Goal: Information Seeking & Learning: Learn about a topic

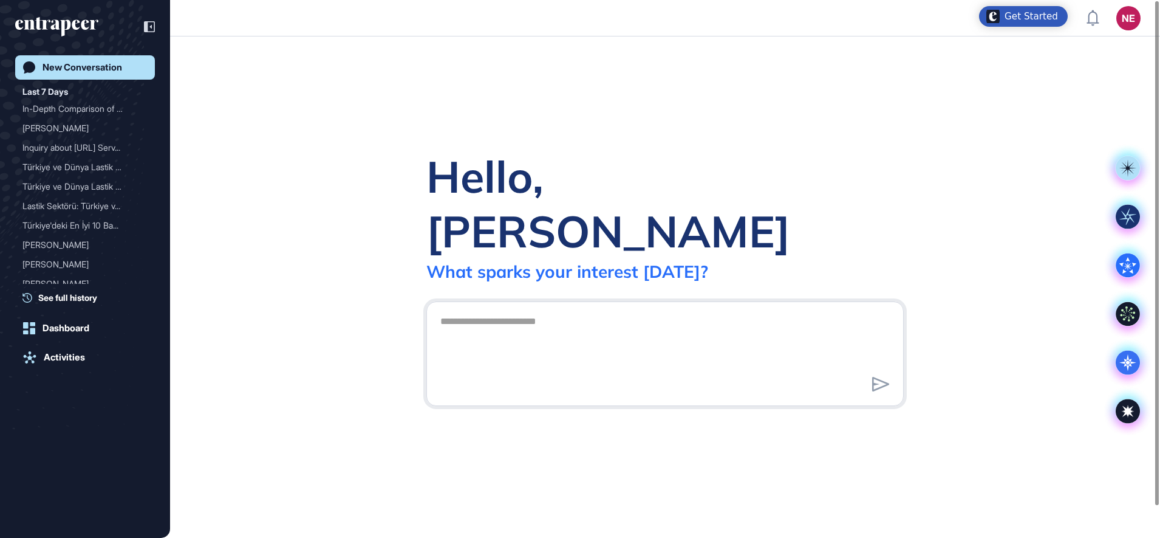
scroll to position [1, 1]
click at [96, 106] on div "In-Depth Comparison of Re..." at bounding box center [79, 108] width 115 height 19
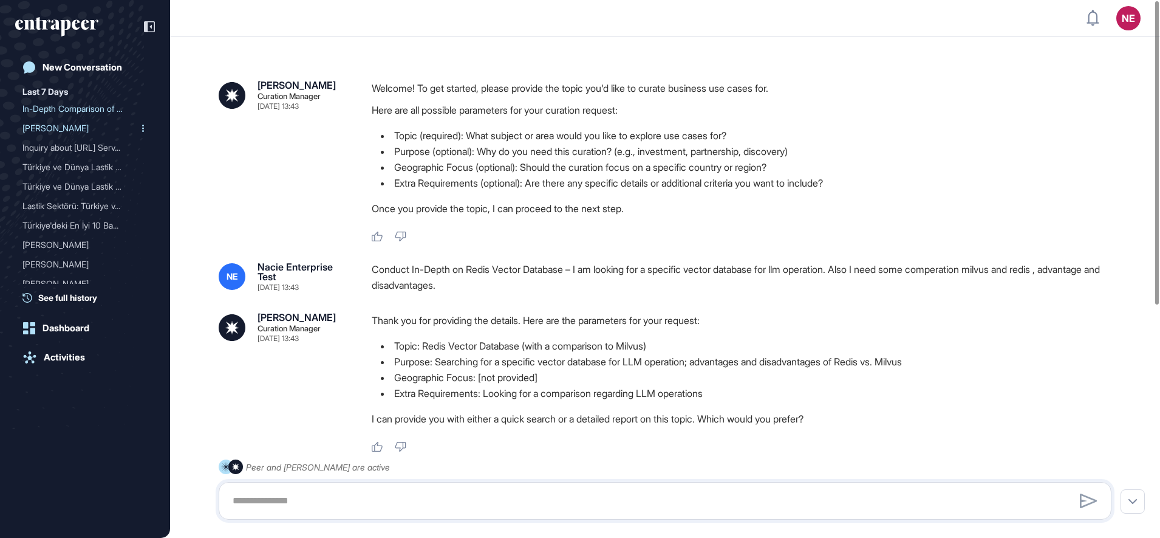
click at [52, 129] on div "[PERSON_NAME]" at bounding box center [79, 127] width 115 height 19
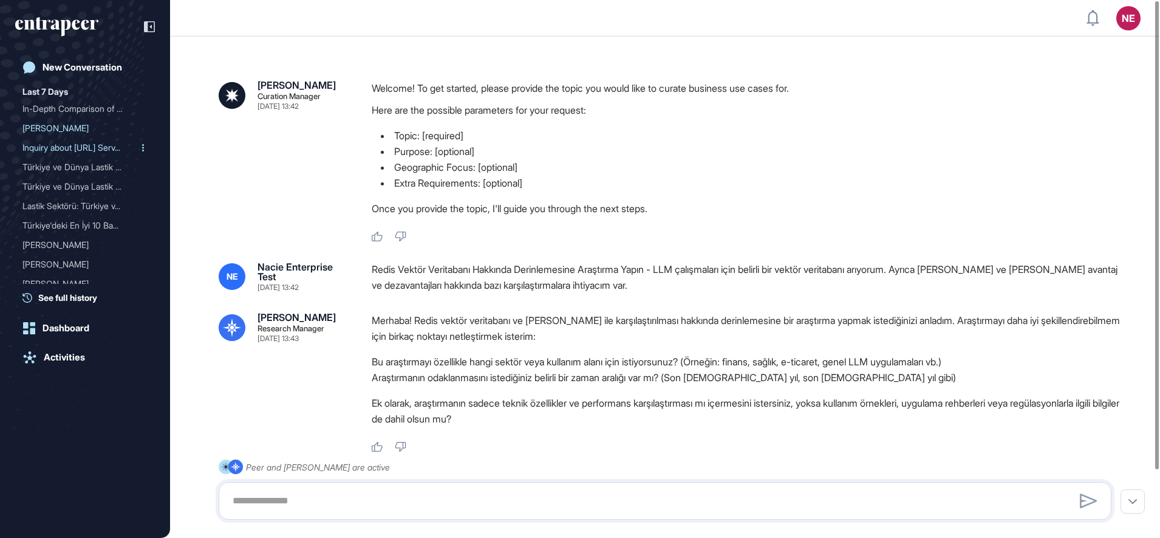
click at [56, 148] on div "Inquiry about [URL] Serv..." at bounding box center [79, 147] width 115 height 19
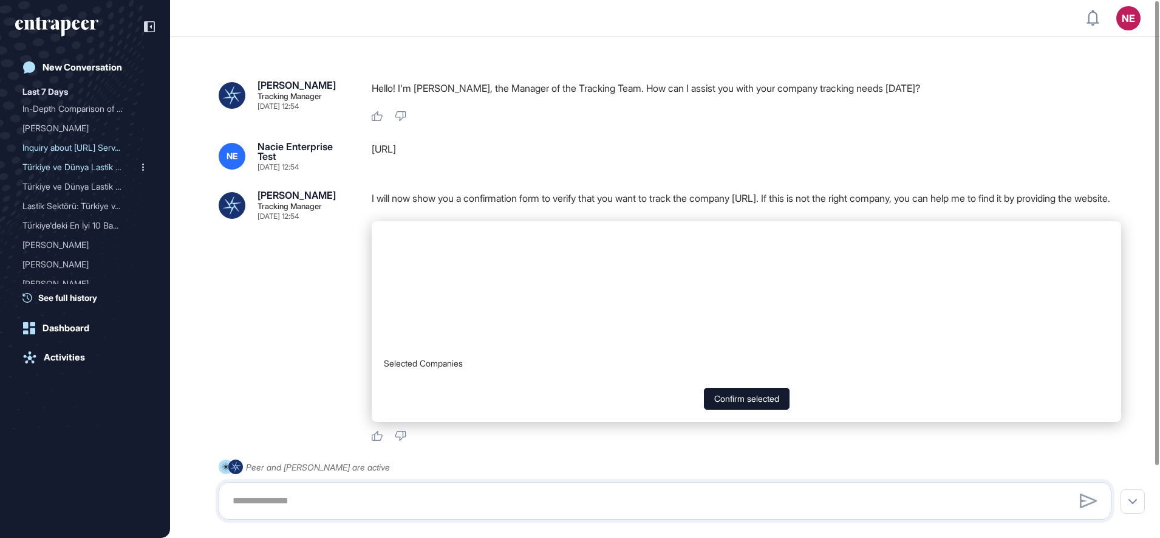
click at [58, 160] on div "Türkiye ve Dünya Lastik S..." at bounding box center [79, 166] width 115 height 19
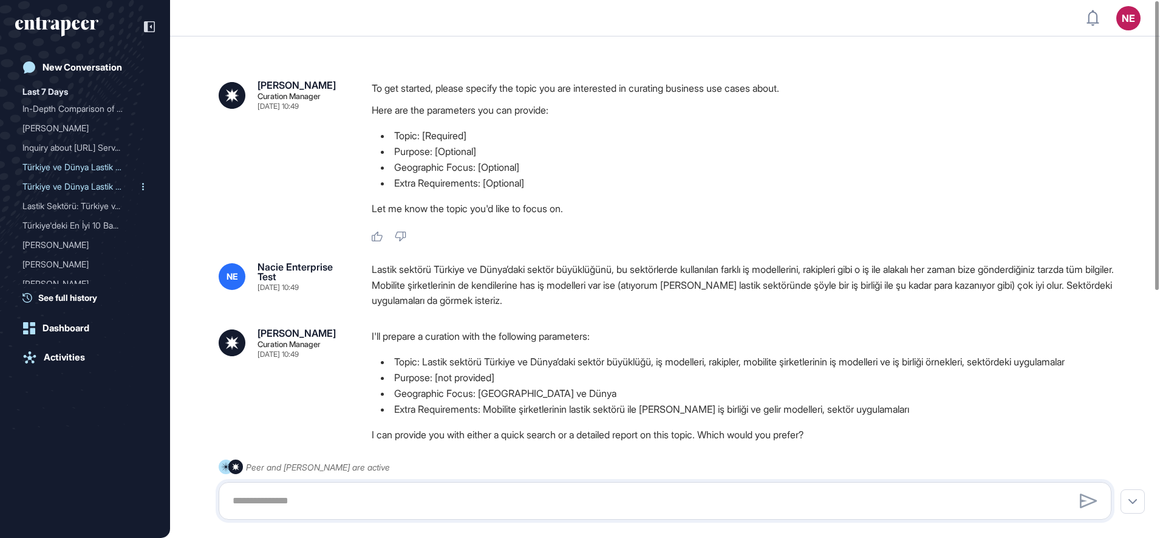
click at [58, 180] on div "Türkiye ve Dünya Lastik S..." at bounding box center [79, 186] width 115 height 19
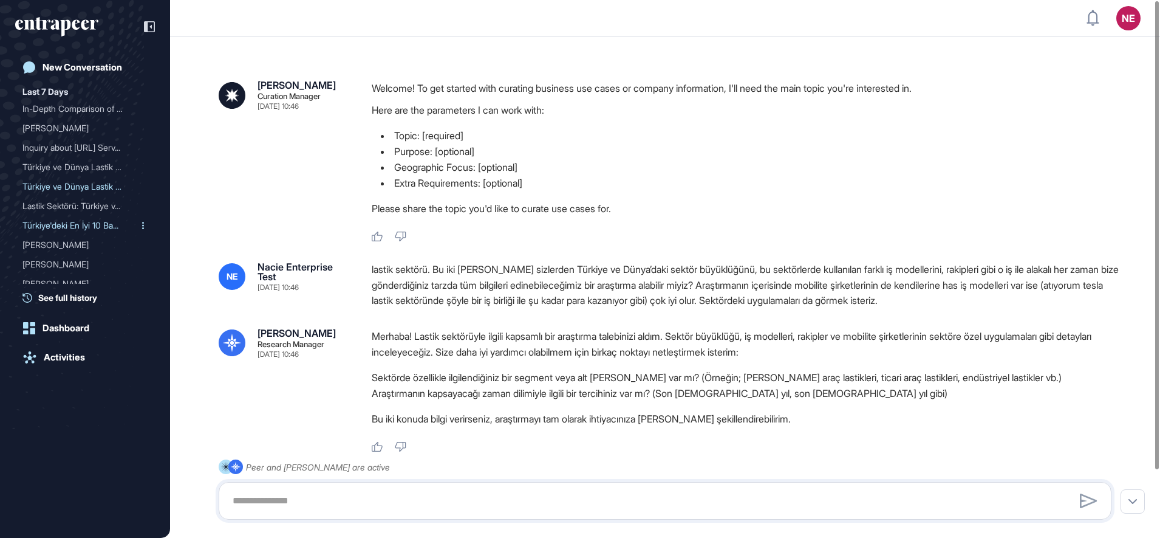
click at [82, 221] on div "Türkiye'deki En İyi 10 Ba..." at bounding box center [79, 225] width 115 height 19
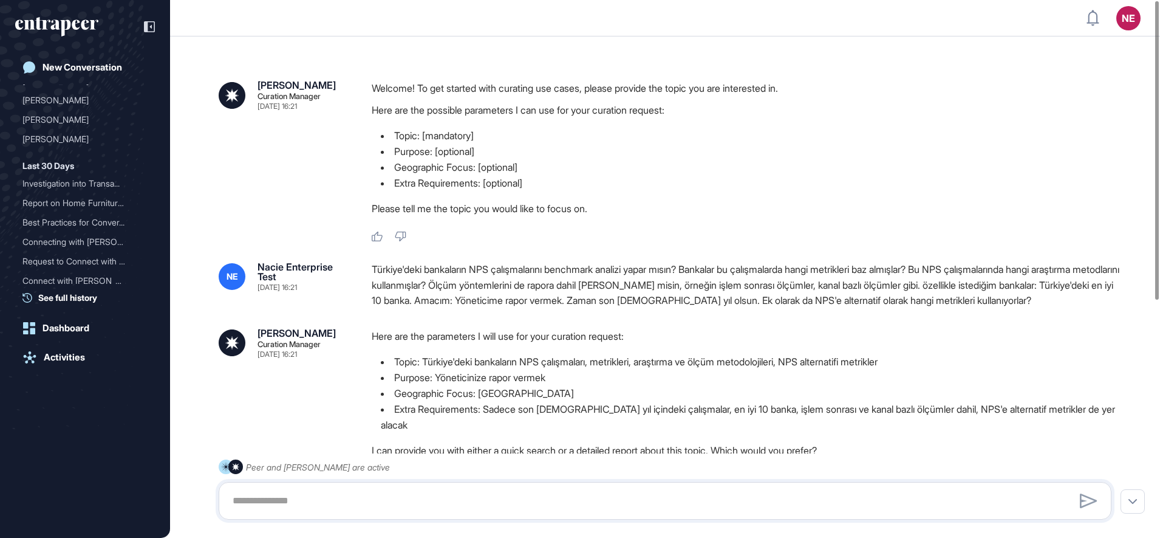
scroll to position [174, 0]
click at [62, 352] on div "Activities" at bounding box center [64, 357] width 41 height 11
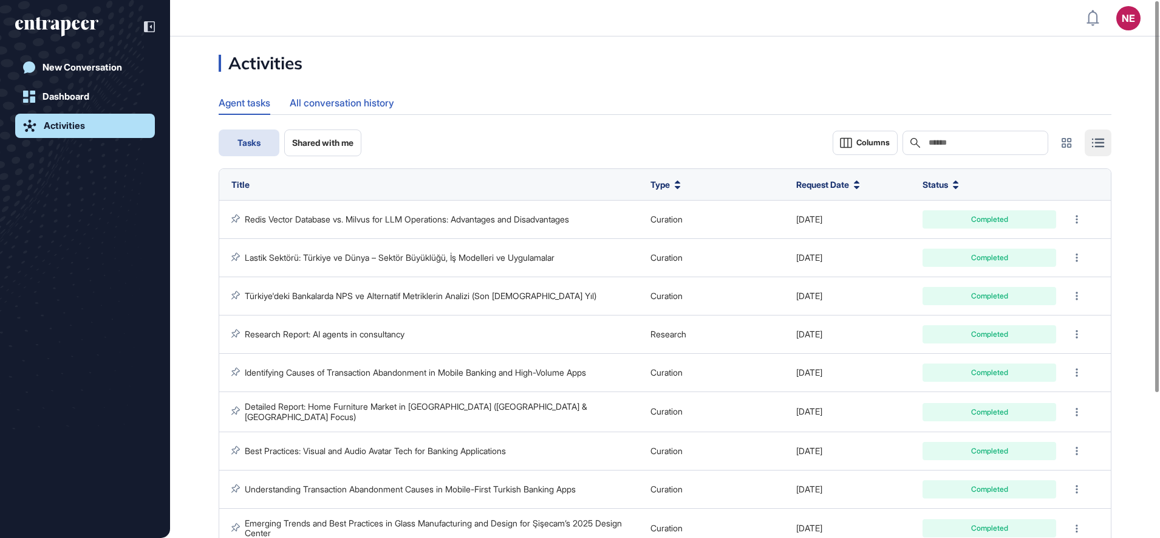
click at [342, 101] on div "All conversation history" at bounding box center [342, 103] width 104 height 24
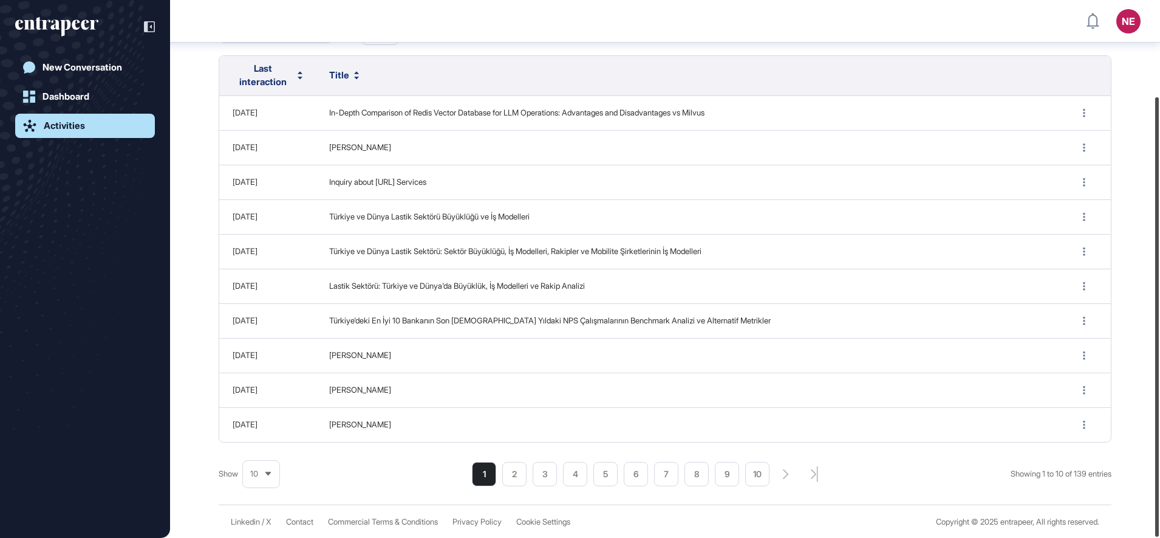
scroll to position [117, 0]
drag, startPoint x: 1163, startPoint y: 167, endPoint x: 540, endPoint y: 467, distance: 691.1
click at [1160, 231] on html "NE Dashboard Profile My Content Request More Data New Conversation Dashboard Ac…" at bounding box center [580, 269] width 1160 height 538
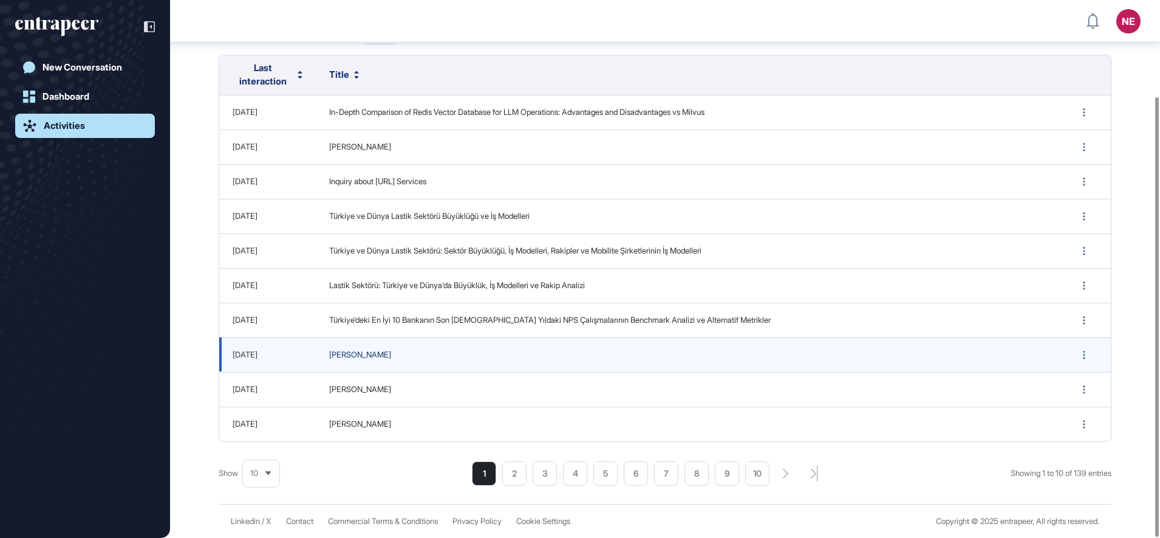
click at [346, 352] on span "[PERSON_NAME]" at bounding box center [689, 355] width 720 height 12
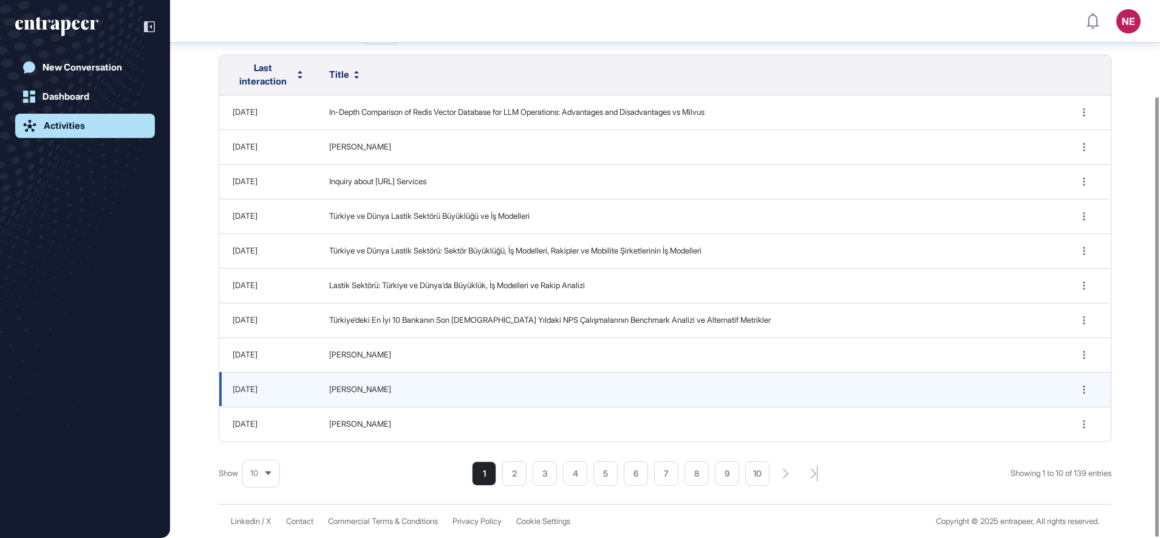
click at [259, 383] on div "[DATE]" at bounding box center [268, 389] width 80 height 12
click at [346, 394] on span "[PERSON_NAME]" at bounding box center [689, 389] width 720 height 12
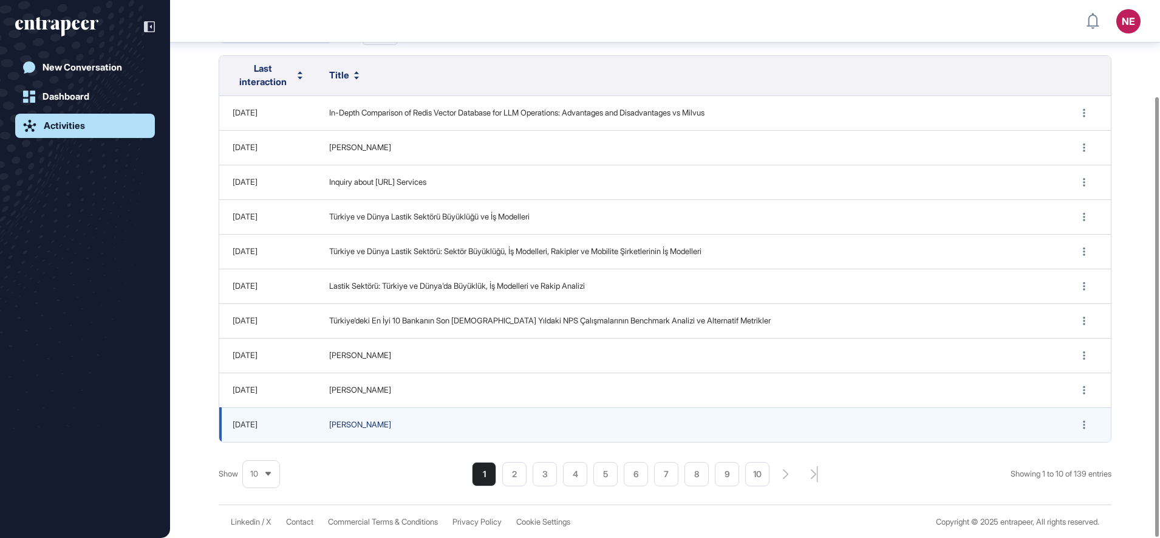
scroll to position [117, 0]
click at [353, 426] on span "[PERSON_NAME]" at bounding box center [689, 424] width 720 height 12
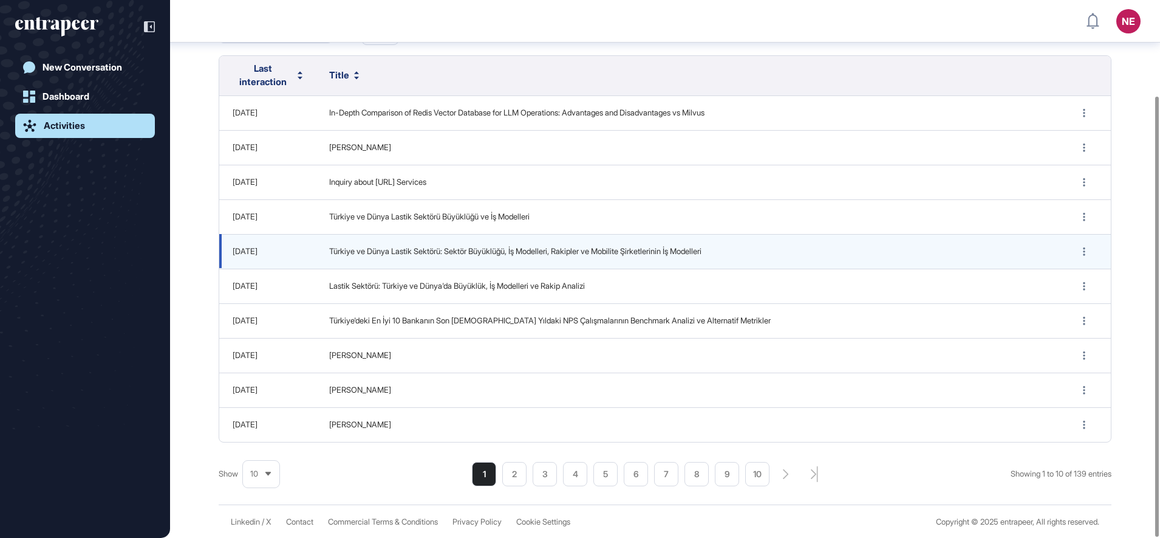
scroll to position [117, 0]
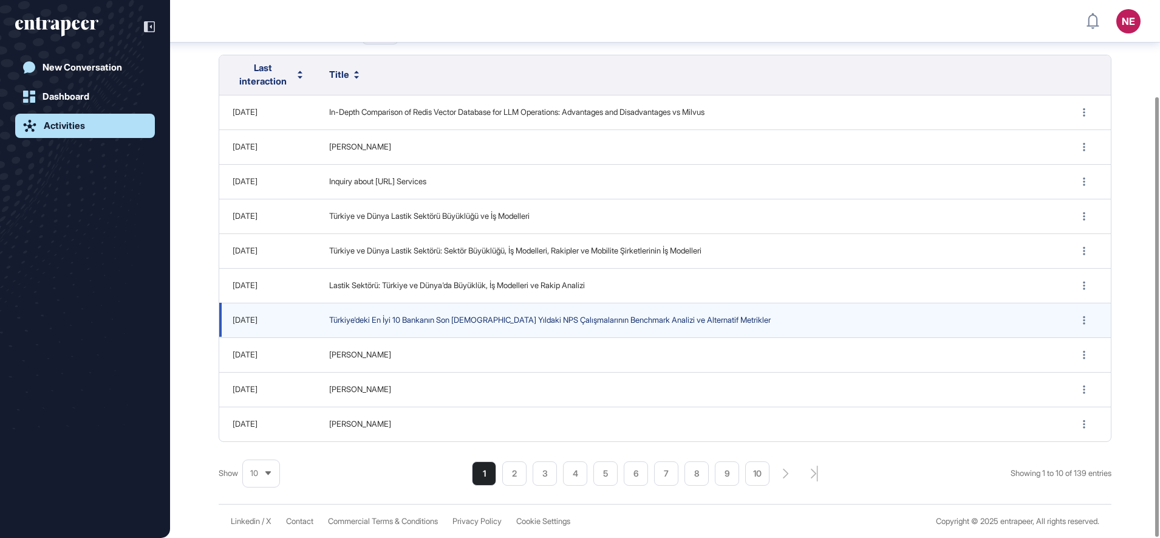
click at [415, 320] on span "Türkiye'deki En İyi 10 Bankanın Son [DEMOGRAPHIC_DATA] Yıldaki NPS Çalışmaların…" at bounding box center [689, 320] width 720 height 12
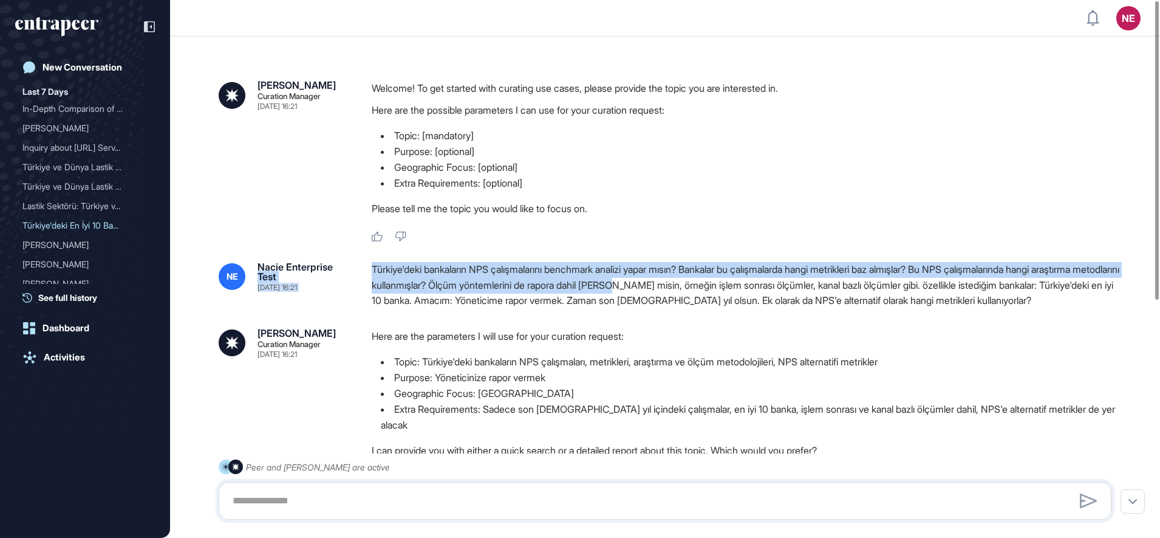
drag, startPoint x: 355, startPoint y: 266, endPoint x: 725, endPoint y: 282, distance: 370.3
click at [725, 282] on div "NE Nacie Enterprise Test [DATE] 16:21 Türkiye'deki bankaların NPS çalışmalarını…" at bounding box center [665, 285] width 893 height 47
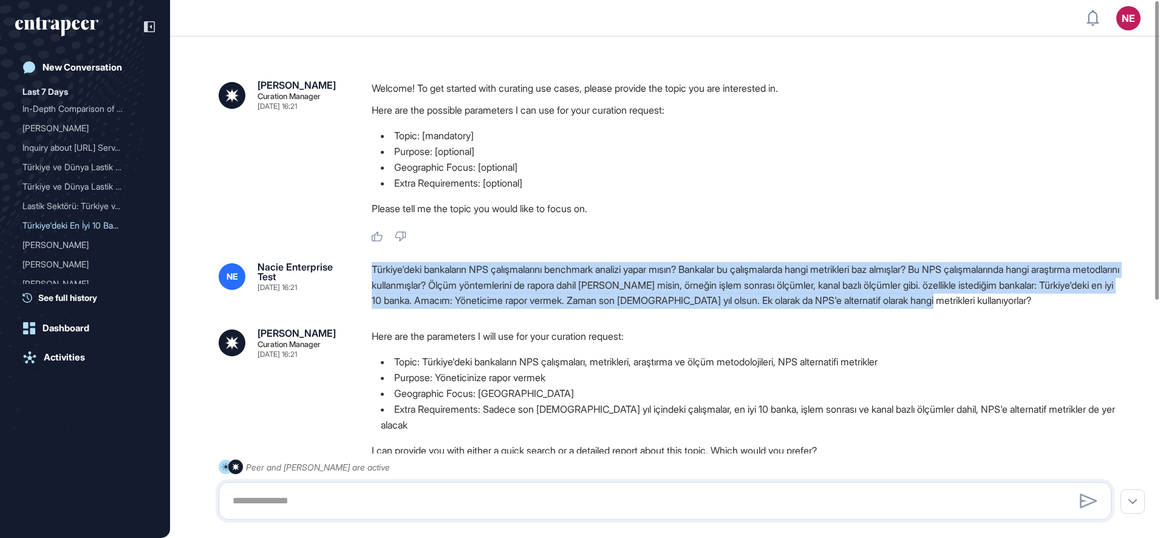
drag, startPoint x: 1110, startPoint y: 303, endPoint x: 374, endPoint y: 265, distance: 737.8
click at [374, 265] on div "Türkiye'deki bankaların NPS çalışmalarını benchmark analizi yapar mısın? Bankal…" at bounding box center [747, 285] width 750 height 47
copy div "Türkiye'deki bankaların NPS çalışmalarını benchmark analizi yapar mısın? Bankal…"
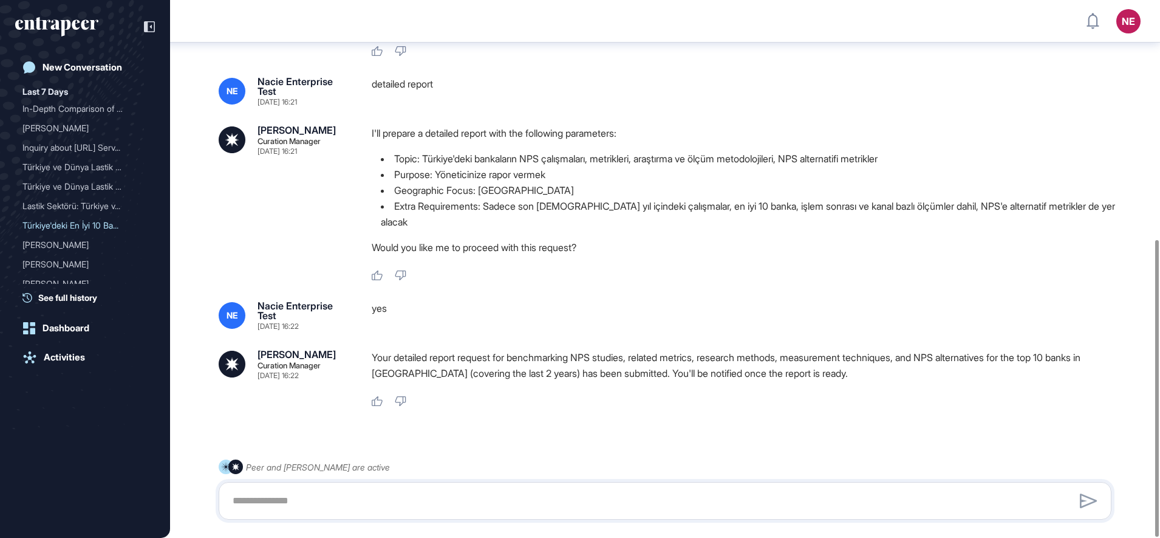
scroll to position [434, 0]
click at [44, 363] on link "Activities" at bounding box center [85, 357] width 140 height 24
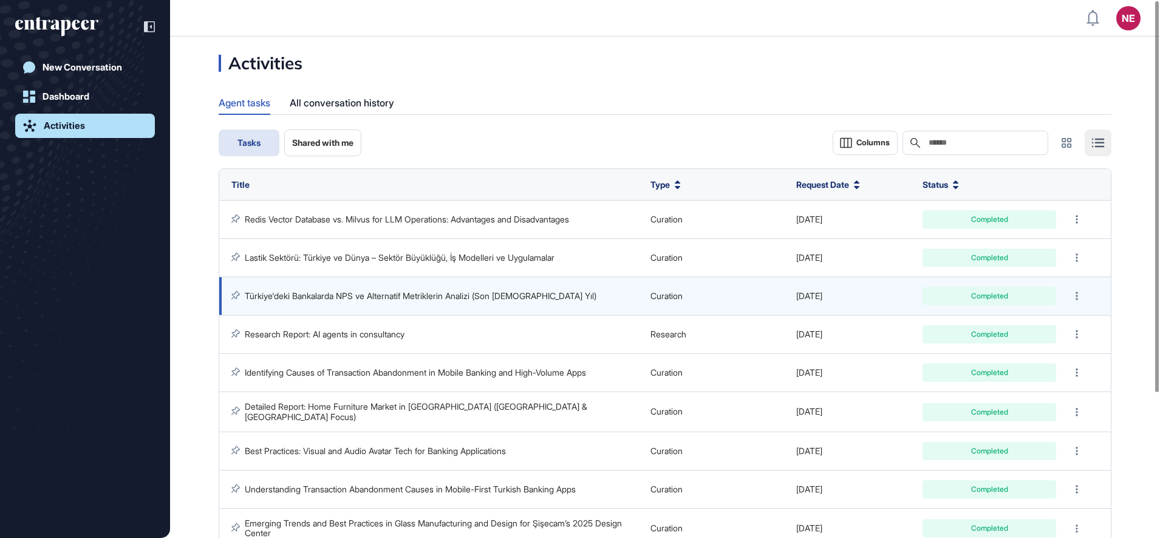
click at [314, 293] on link "Türkiye'deki Bankalarda NPS ve Alternatif Metriklerin Analizi (Son [DEMOGRAPHIC…" at bounding box center [421, 295] width 352 height 10
